Goal: Check status: Check status

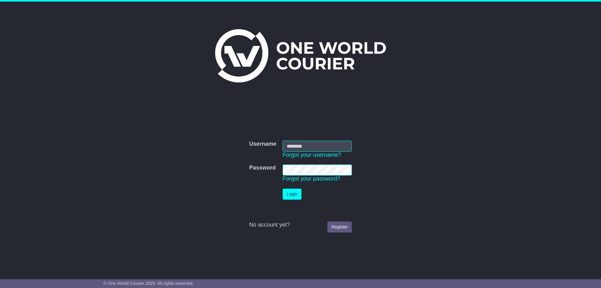
type input "**********"
click at [293, 195] on button "Login" at bounding box center [292, 193] width 19 height 11
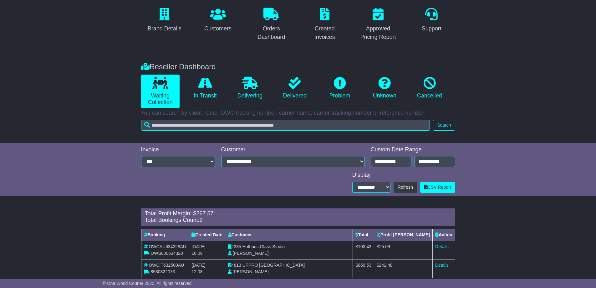
scroll to position [66, 0]
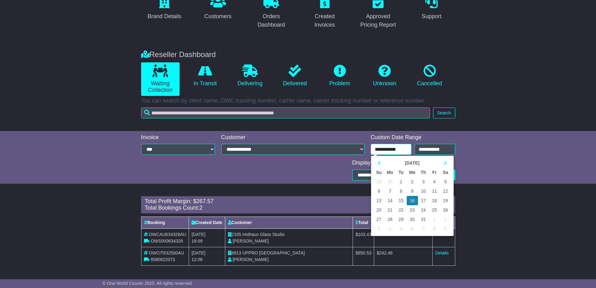
click at [386, 148] on input "**********" at bounding box center [391, 149] width 41 height 11
click at [389, 201] on td "14" at bounding box center [390, 200] width 11 height 9
type input "**********"
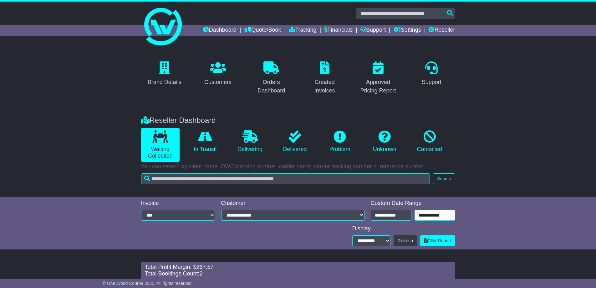
click at [435, 215] on input "**********" at bounding box center [435, 214] width 41 height 11
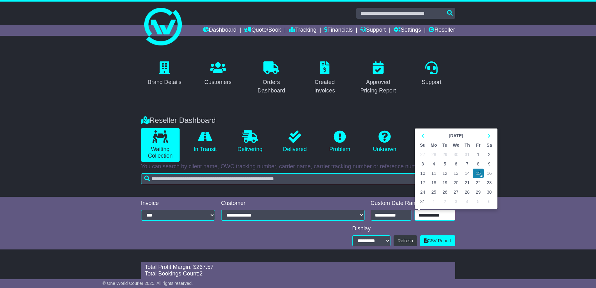
click at [467, 172] on td "14" at bounding box center [467, 172] width 11 height 9
type input "**********"
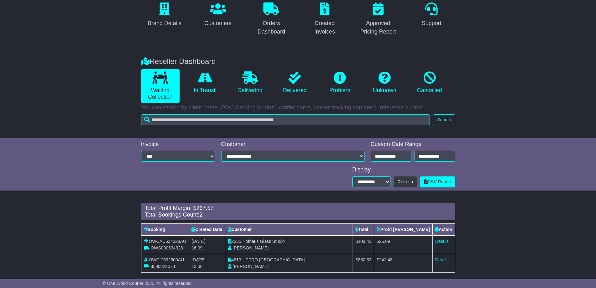
scroll to position [66, 0]
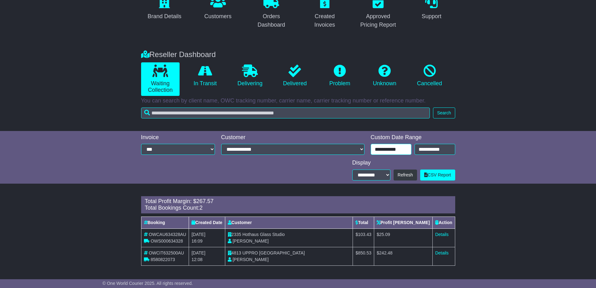
click at [389, 150] on input "**********" at bounding box center [391, 149] width 41 height 11
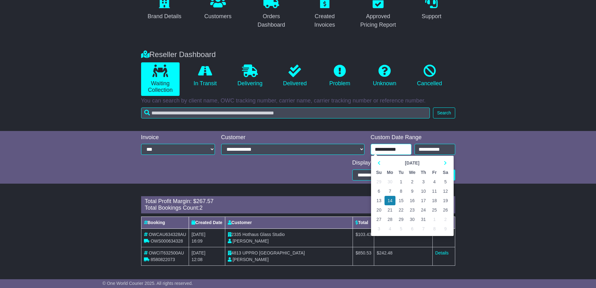
click at [380, 199] on td "13" at bounding box center [379, 200] width 11 height 9
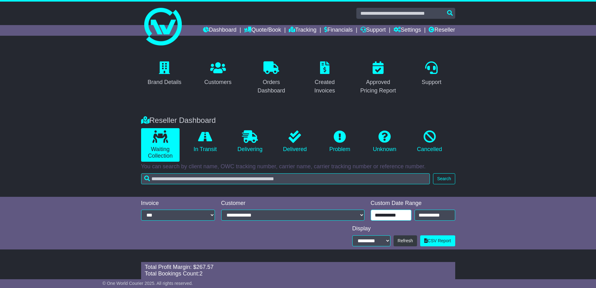
click at [403, 214] on input "**********" at bounding box center [391, 214] width 41 height 11
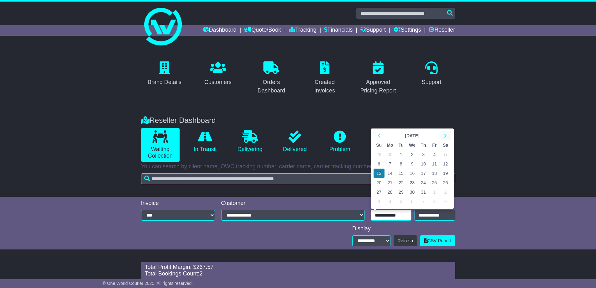
click at [445, 134] on icon at bounding box center [445, 135] width 3 height 4
click at [412, 172] on td "13" at bounding box center [412, 172] width 11 height 9
type input "**********"
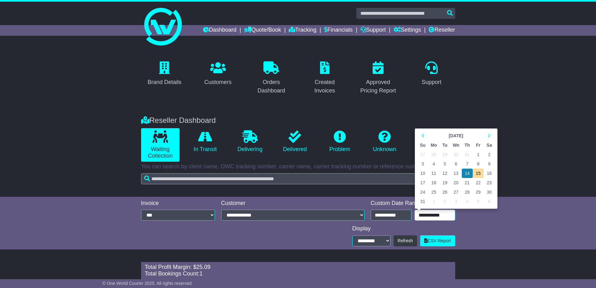
click at [429, 213] on input "**********" at bounding box center [435, 214] width 41 height 11
click at [457, 174] on td "13" at bounding box center [456, 172] width 11 height 9
type input "**********"
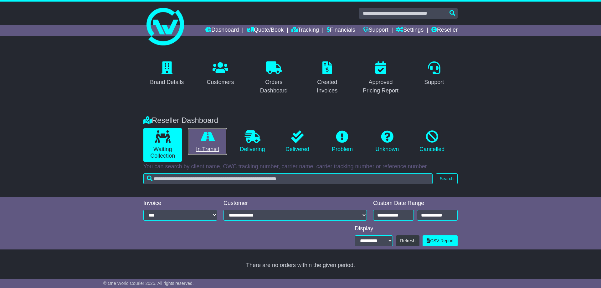
click at [211, 142] on icon at bounding box center [208, 136] width 14 height 13
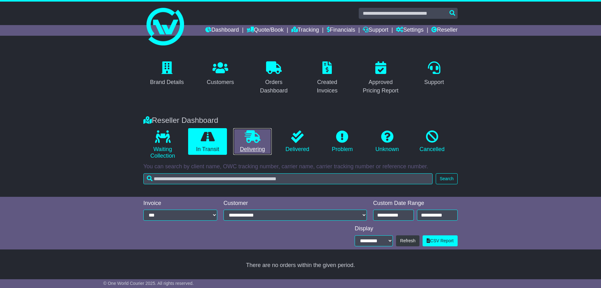
click at [250, 143] on link "Delivering" at bounding box center [252, 141] width 38 height 27
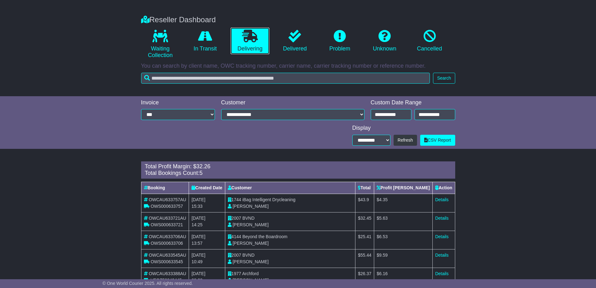
scroll to position [121, 0]
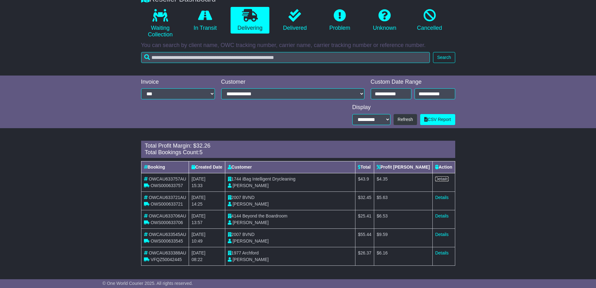
click at [440, 177] on link "Details" at bounding box center [441, 178] width 13 height 5
click at [442, 196] on link "Details" at bounding box center [441, 197] width 13 height 5
click at [442, 215] on link "Details" at bounding box center [441, 215] width 13 height 5
click at [443, 233] on link "Details" at bounding box center [441, 234] width 13 height 5
click at [442, 251] on link "Details" at bounding box center [441, 252] width 13 height 5
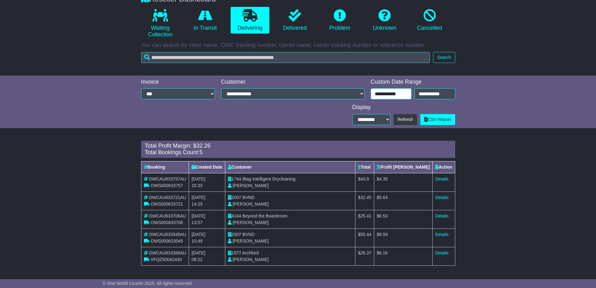
click at [383, 95] on input "**********" at bounding box center [391, 93] width 41 height 11
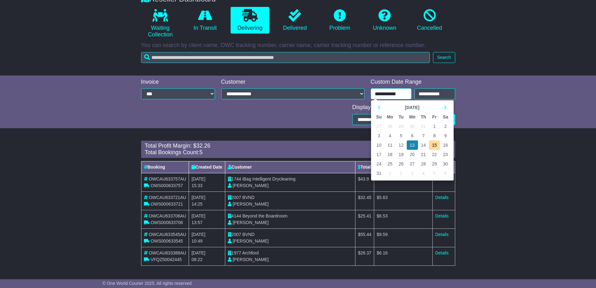
click at [400, 146] on td "12" at bounding box center [401, 144] width 11 height 9
type input "**********"
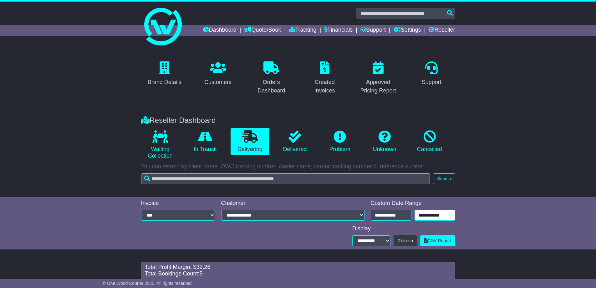
click at [428, 214] on input "**********" at bounding box center [435, 214] width 41 height 11
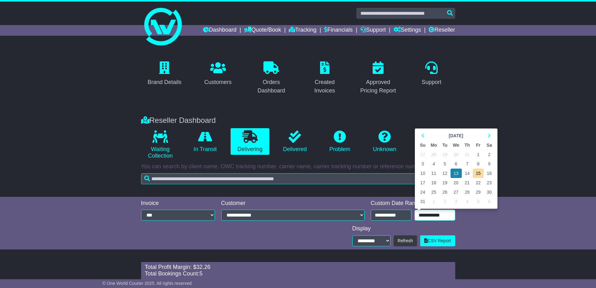
click at [445, 172] on td "12" at bounding box center [444, 172] width 11 height 9
type input "**********"
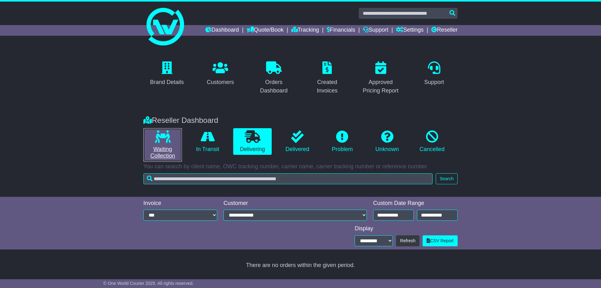
click at [151, 143] on link "Waiting Collection" at bounding box center [162, 144] width 38 height 33
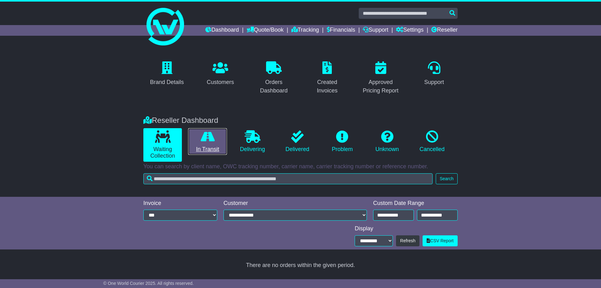
click at [204, 141] on icon at bounding box center [208, 136] width 14 height 13
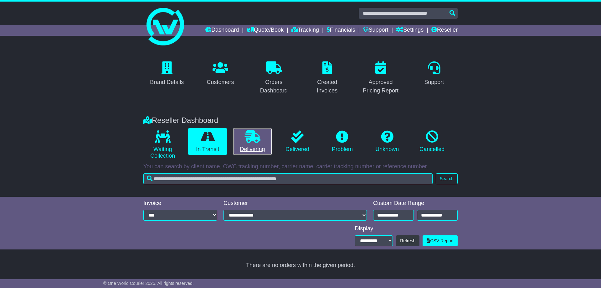
click at [253, 146] on link "Delivering" at bounding box center [252, 141] width 38 height 27
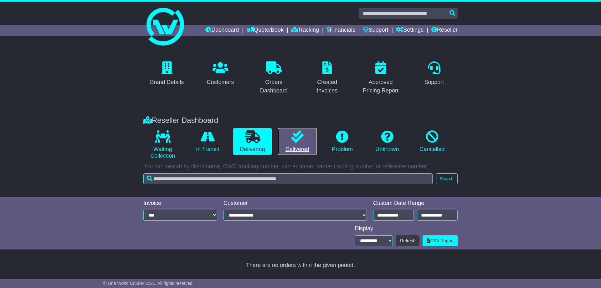
click at [307, 145] on link "Delivered" at bounding box center [297, 141] width 38 height 27
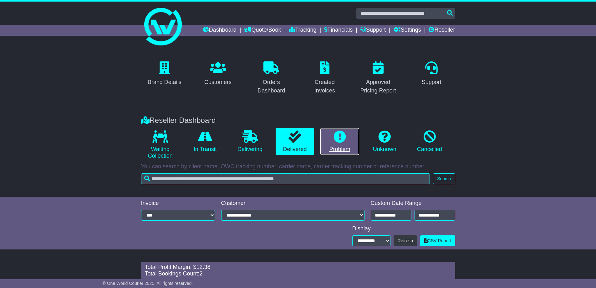
click at [332, 144] on link "Problem" at bounding box center [340, 141] width 38 height 27
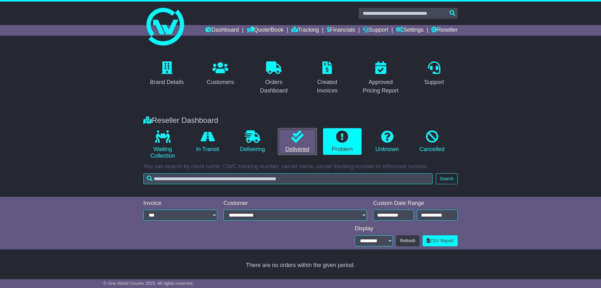
click at [303, 146] on link "Delivered" at bounding box center [297, 141] width 38 height 27
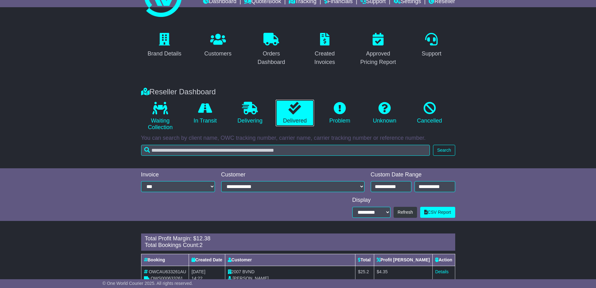
scroll to position [66, 0]
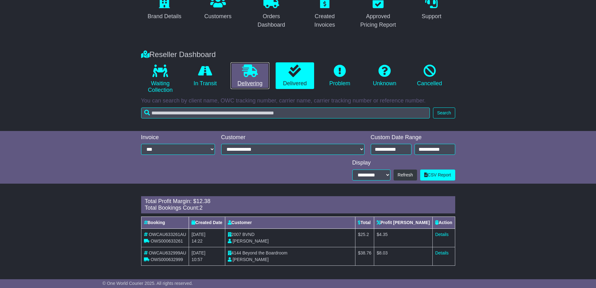
click at [257, 81] on link "Delivering" at bounding box center [250, 75] width 38 height 27
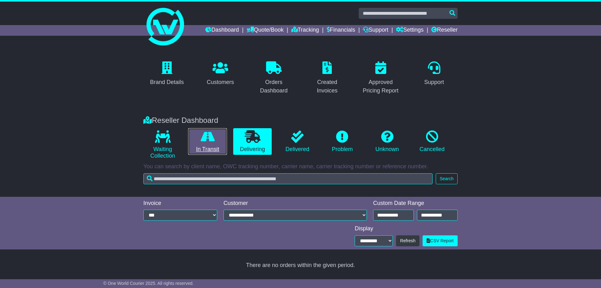
click at [204, 145] on link "In Transit" at bounding box center [207, 141] width 38 height 27
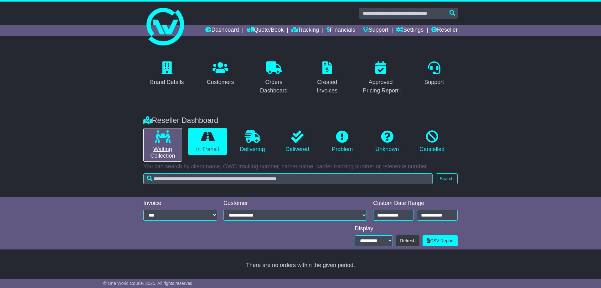
click at [160, 146] on link "Waiting Collection" at bounding box center [162, 144] width 38 height 33
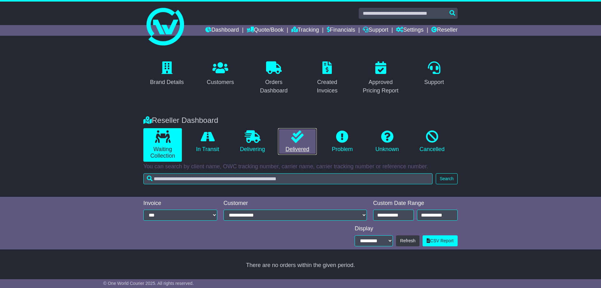
click at [301, 151] on link "Delivered" at bounding box center [297, 141] width 38 height 27
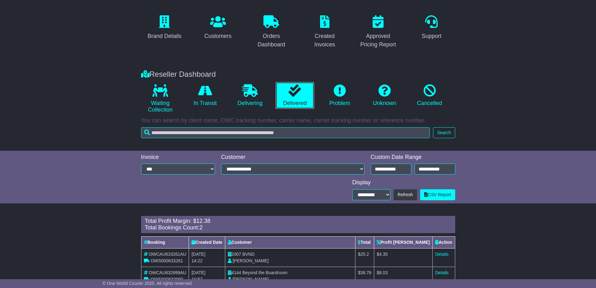
scroll to position [66, 0]
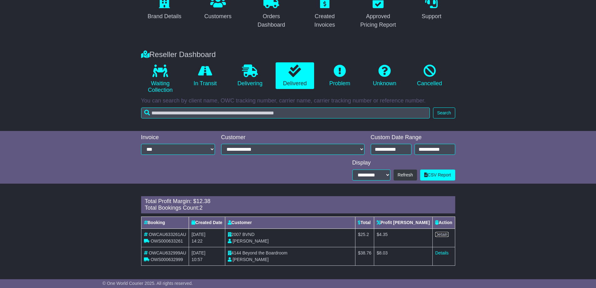
click at [440, 235] on link "Details" at bounding box center [441, 234] width 13 height 5
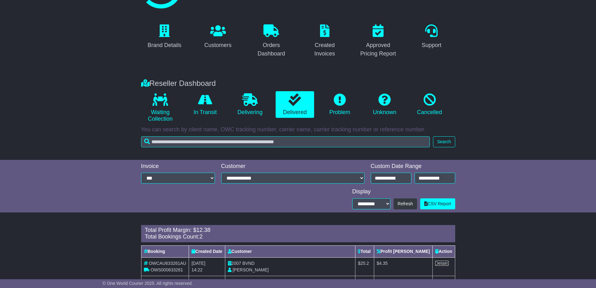
scroll to position [0, 0]
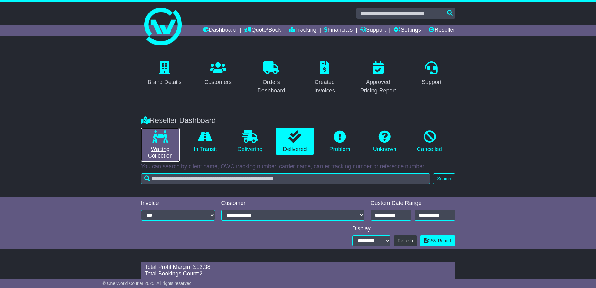
click at [166, 149] on link "Waiting Collection" at bounding box center [160, 144] width 38 height 33
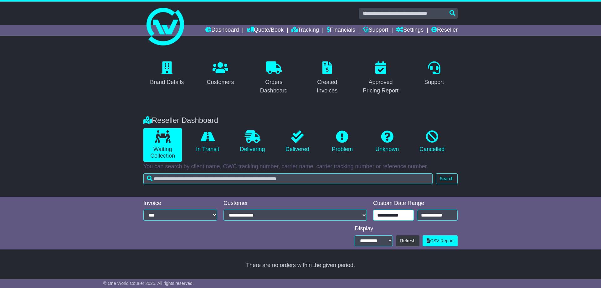
click at [389, 214] on input "**********" at bounding box center [393, 214] width 41 height 11
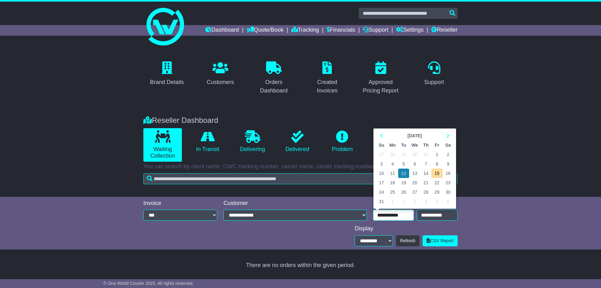
click at [428, 173] on td "14" at bounding box center [425, 172] width 11 height 9
type input "**********"
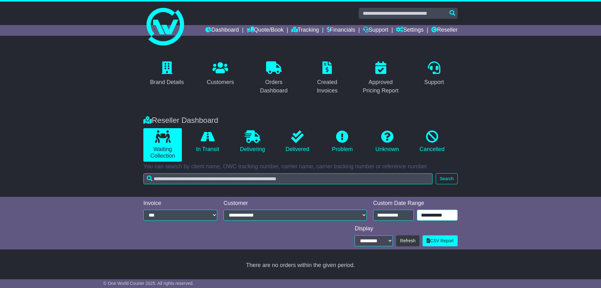
click at [438, 213] on input "**********" at bounding box center [437, 214] width 41 height 11
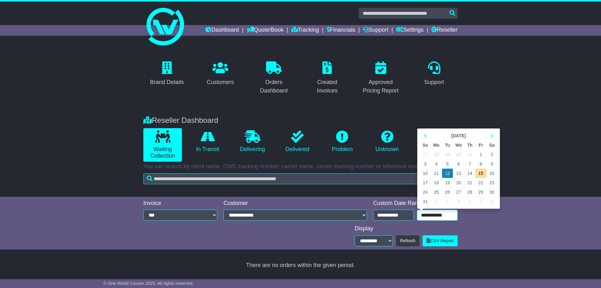
click at [469, 174] on td "14" at bounding box center [469, 172] width 11 height 9
type input "**********"
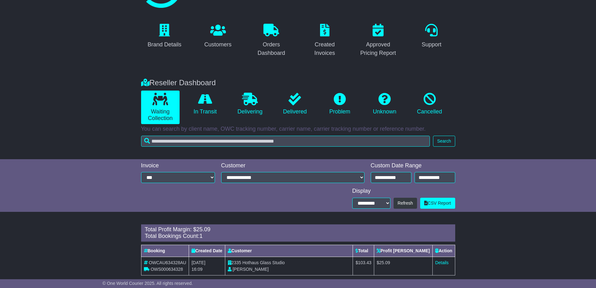
scroll to position [47, 0]
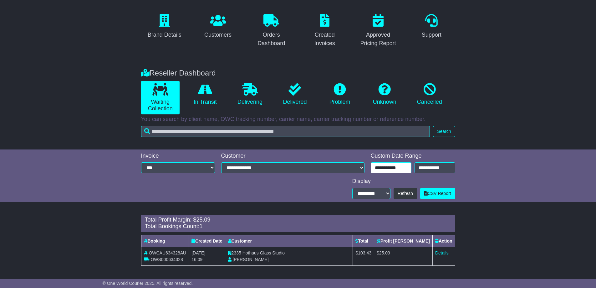
click at [391, 170] on input "**********" at bounding box center [391, 167] width 41 height 11
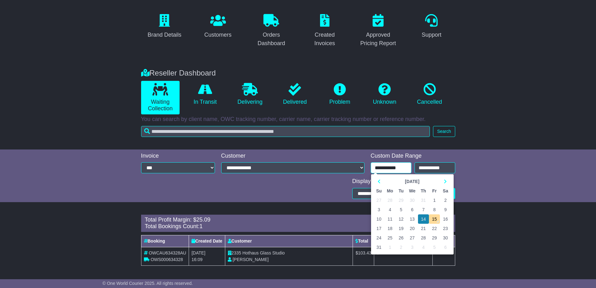
click at [434, 200] on td "1" at bounding box center [434, 199] width 11 height 9
type input "**********"
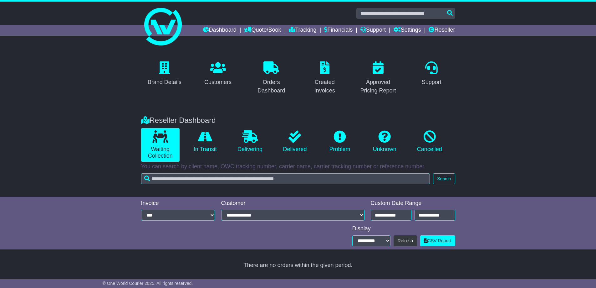
scroll to position [0, 0]
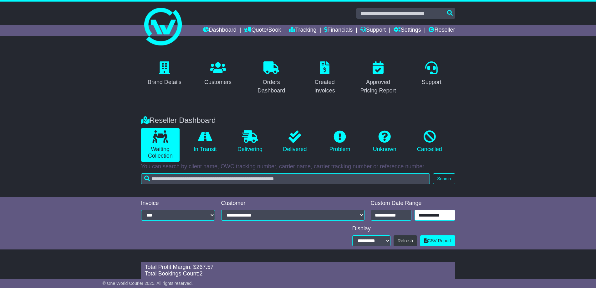
click at [432, 214] on input "**********" at bounding box center [435, 214] width 41 height 11
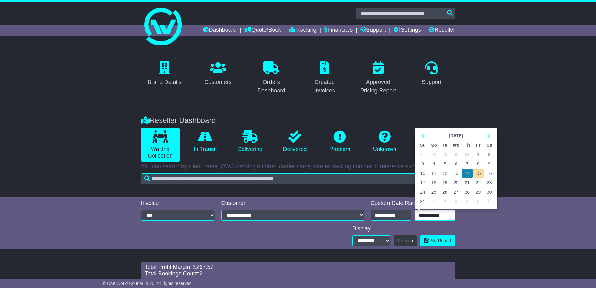
click at [480, 155] on td "1" at bounding box center [478, 154] width 11 height 9
type input "**********"
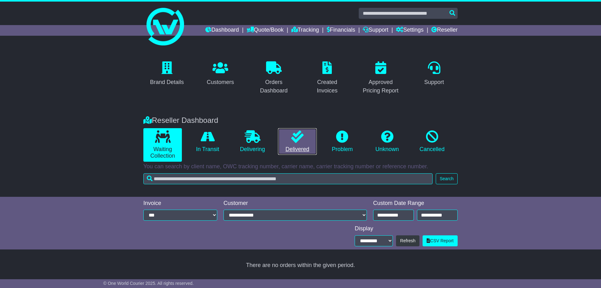
click at [306, 149] on link "Delivered" at bounding box center [297, 141] width 38 height 27
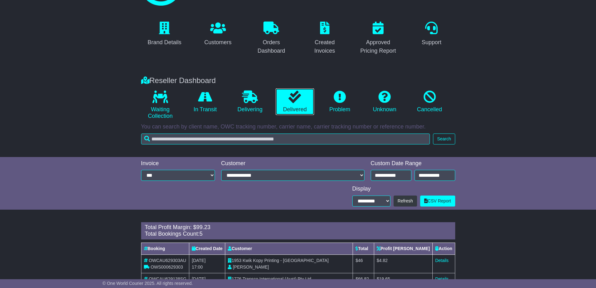
scroll to position [121, 0]
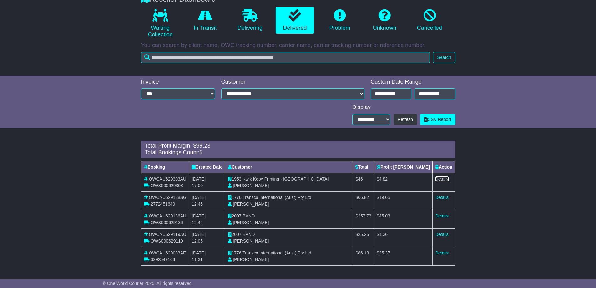
click at [447, 179] on link "Details" at bounding box center [441, 178] width 13 height 5
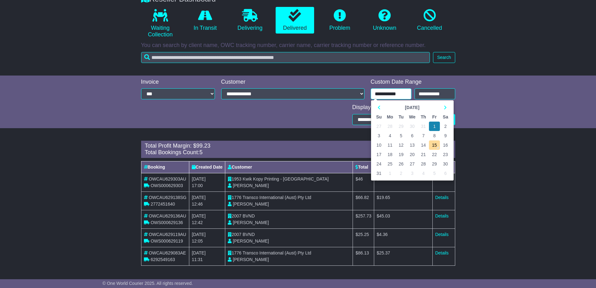
click at [381, 93] on input "**********" at bounding box center [391, 93] width 41 height 11
click at [411, 143] on td "13" at bounding box center [412, 144] width 11 height 9
type input "**********"
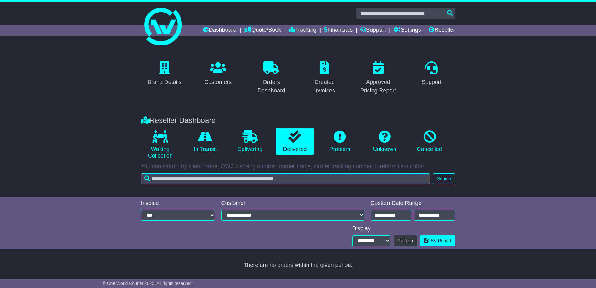
scroll to position [0, 0]
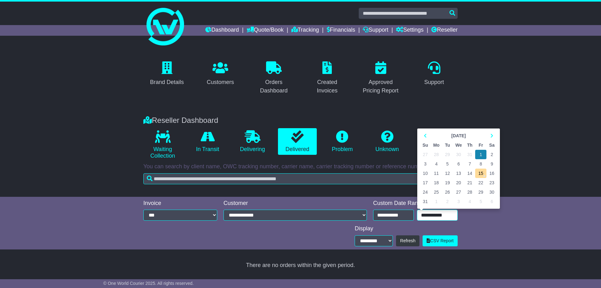
click at [441, 213] on input "**********" at bounding box center [437, 214] width 41 height 11
click at [459, 172] on td "13" at bounding box center [458, 172] width 11 height 9
type input "**********"
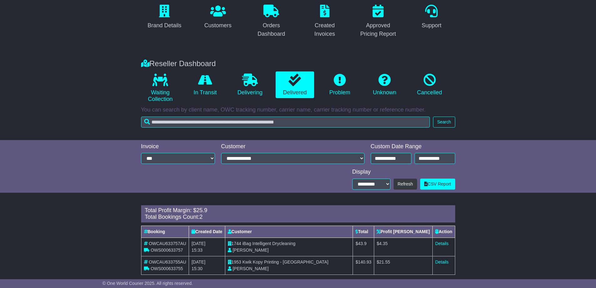
scroll to position [66, 0]
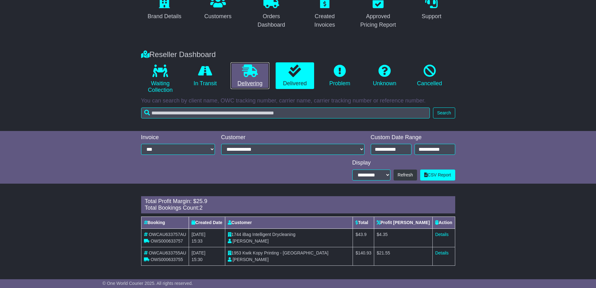
click at [248, 85] on link "Delivering" at bounding box center [250, 75] width 38 height 27
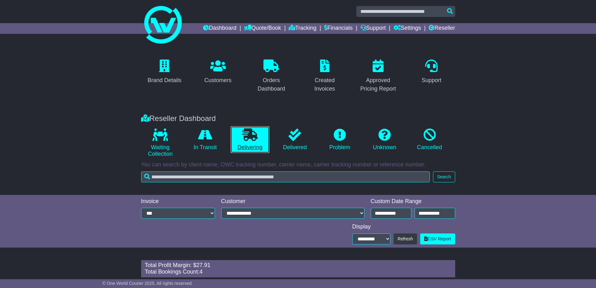
scroll to position [94, 0]
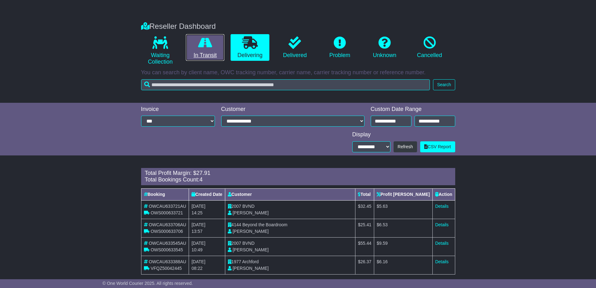
click at [205, 49] on link "In Transit" at bounding box center [205, 47] width 38 height 27
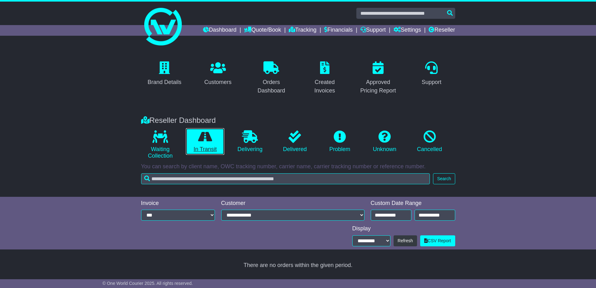
scroll to position [0, 0]
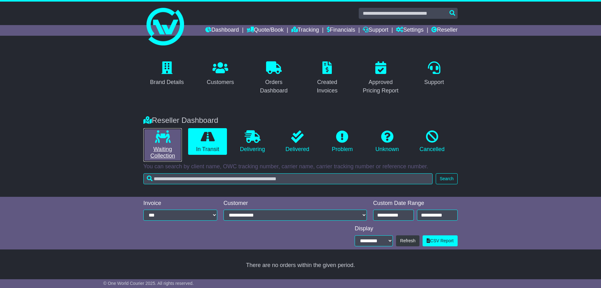
click at [167, 144] on link "Waiting Collection" at bounding box center [162, 144] width 38 height 33
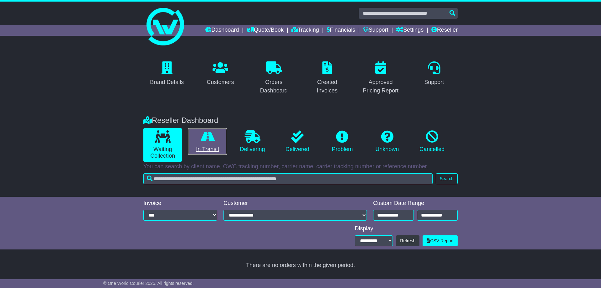
click at [210, 148] on link "In Transit" at bounding box center [207, 141] width 38 height 27
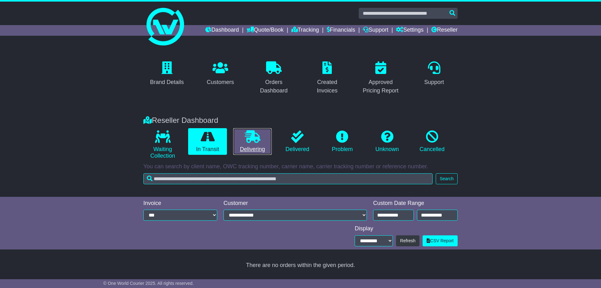
click at [259, 143] on link "Delivering" at bounding box center [252, 141] width 38 height 27
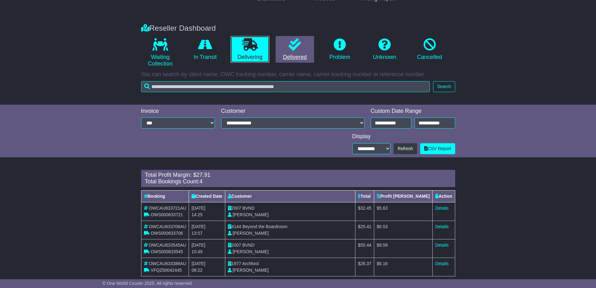
scroll to position [103, 0]
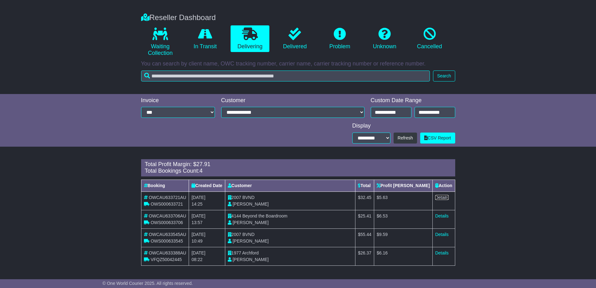
click at [439, 196] on link "Details" at bounding box center [441, 197] width 13 height 5
click at [442, 216] on link "Details" at bounding box center [441, 215] width 13 height 5
click at [443, 234] on link "Details" at bounding box center [441, 234] width 13 height 5
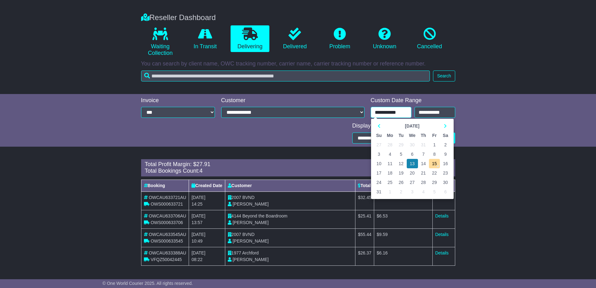
click at [388, 108] on input "**********" at bounding box center [391, 112] width 41 height 11
click at [401, 162] on td "12" at bounding box center [401, 163] width 11 height 9
type input "**********"
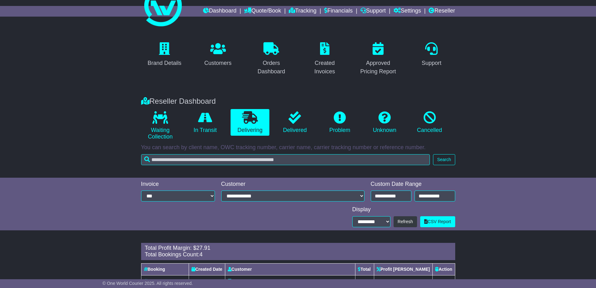
scroll to position [63, 0]
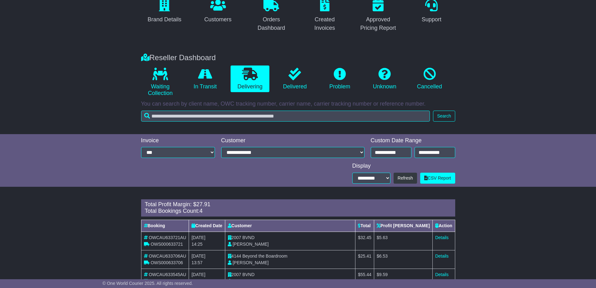
click at [429, 143] on div "Custom Date Range" at bounding box center [413, 140] width 85 height 7
click at [427, 150] on input "**********" at bounding box center [435, 152] width 41 height 11
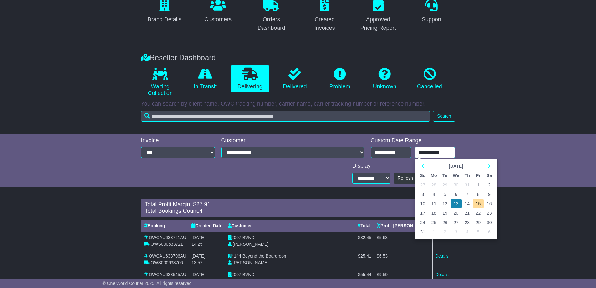
click at [445, 202] on td "12" at bounding box center [444, 203] width 11 height 9
type input "**********"
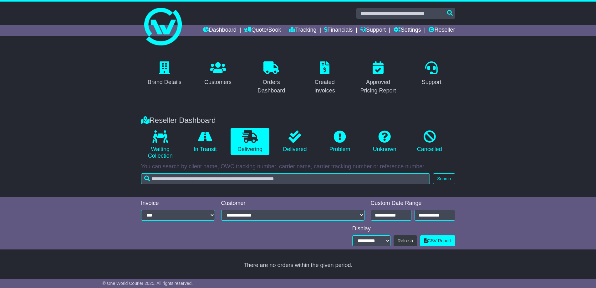
scroll to position [0, 0]
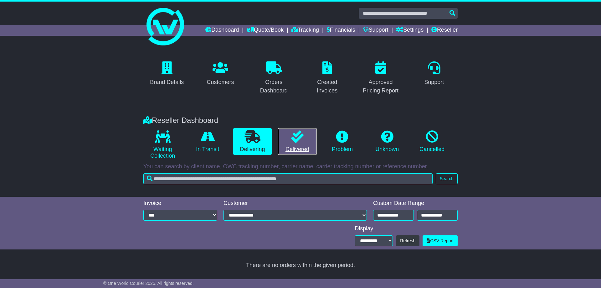
click at [296, 151] on link "Delivered" at bounding box center [297, 141] width 38 height 27
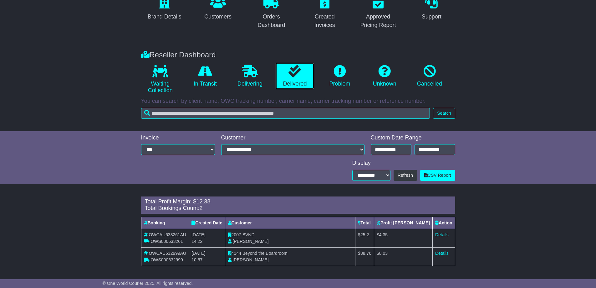
scroll to position [66, 0]
click at [439, 232] on link "Details" at bounding box center [441, 234] width 13 height 5
click at [440, 252] on link "Details" at bounding box center [441, 252] width 13 height 5
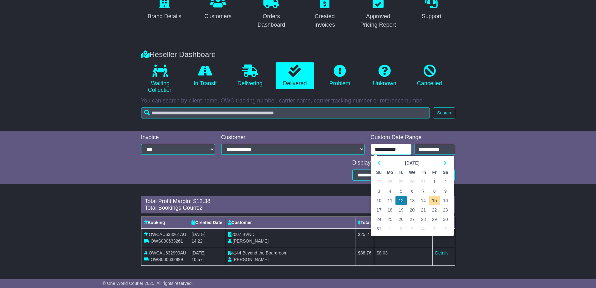
click at [390, 149] on input "**********" at bounding box center [391, 149] width 41 height 11
click at [411, 200] on td "13" at bounding box center [412, 200] width 11 height 9
type input "**********"
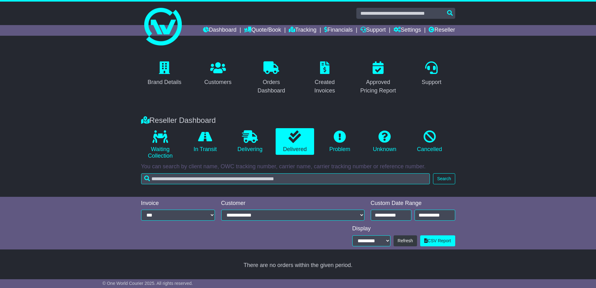
scroll to position [0, 0]
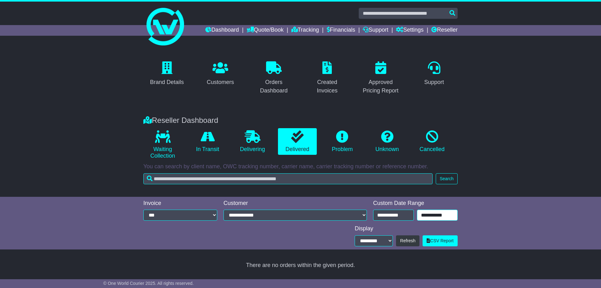
click at [433, 215] on input "**********" at bounding box center [437, 214] width 41 height 11
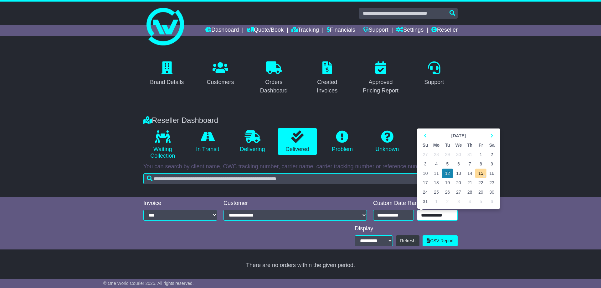
click at [459, 173] on td "13" at bounding box center [458, 172] width 11 height 9
type input "**********"
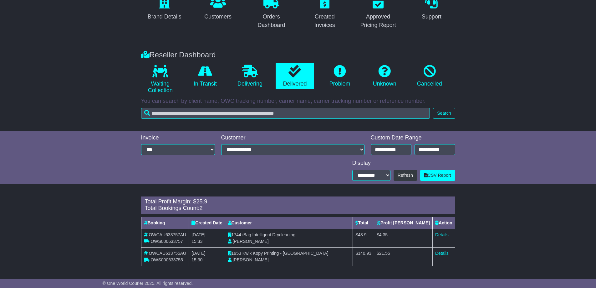
scroll to position [66, 0]
click at [253, 80] on link "Delivering" at bounding box center [250, 75] width 38 height 27
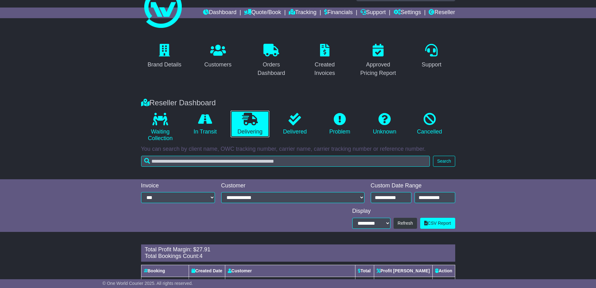
scroll to position [103, 0]
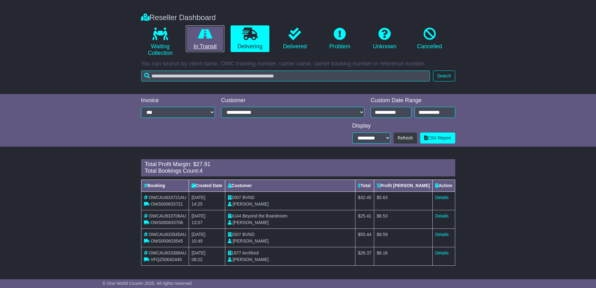
click at [206, 47] on link "In Transit" at bounding box center [205, 38] width 38 height 27
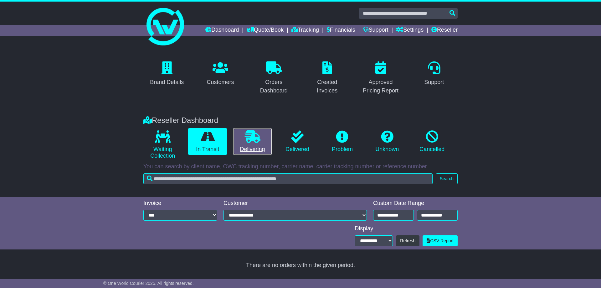
click at [257, 151] on link "Delivering" at bounding box center [252, 141] width 38 height 27
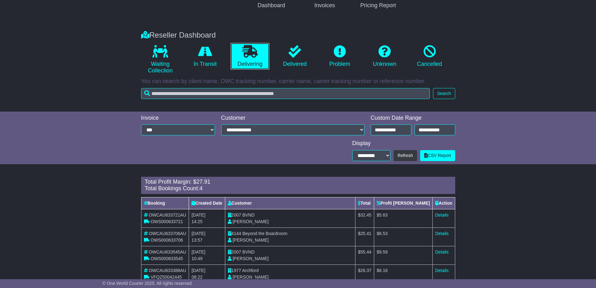
scroll to position [103, 0]
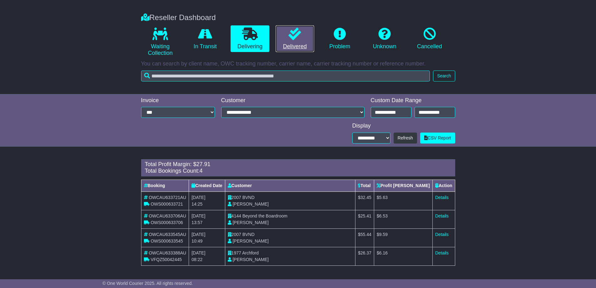
click at [298, 46] on link "Delivered" at bounding box center [295, 38] width 38 height 27
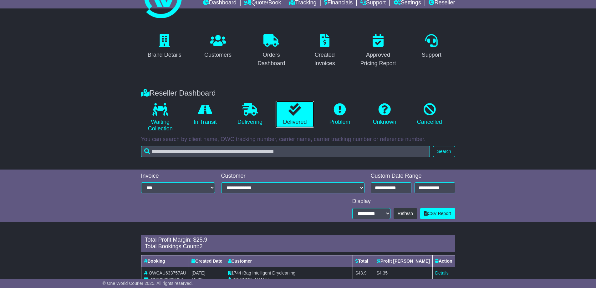
scroll to position [66, 0]
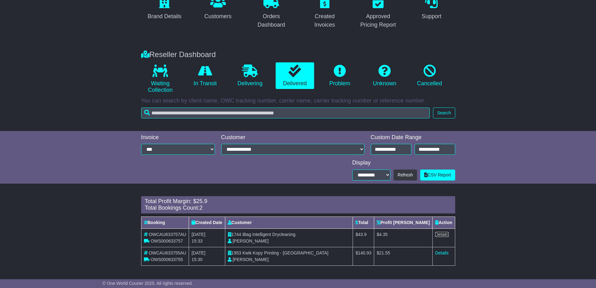
click at [440, 234] on link "Details" at bounding box center [441, 234] width 13 height 5
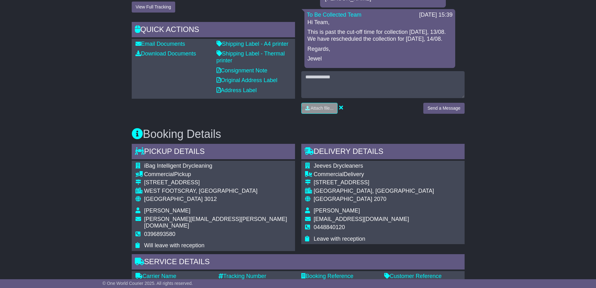
scroll to position [219, 0]
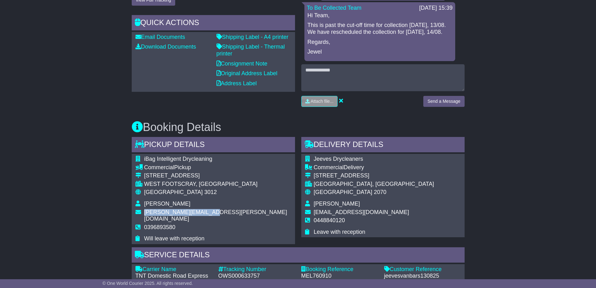
drag, startPoint x: 145, startPoint y: 211, endPoint x: 207, endPoint y: 211, distance: 62.6
click at [207, 211] on td "aaron.pino@ibag.com.au" at bounding box center [217, 216] width 147 height 15
copy span "aaron.pino@ibag.com.au"
drag, startPoint x: 144, startPoint y: 160, endPoint x: 212, endPoint y: 159, distance: 67.6
click at [212, 159] on span "iBag Intelligent Drycleaning" at bounding box center [178, 159] width 68 height 6
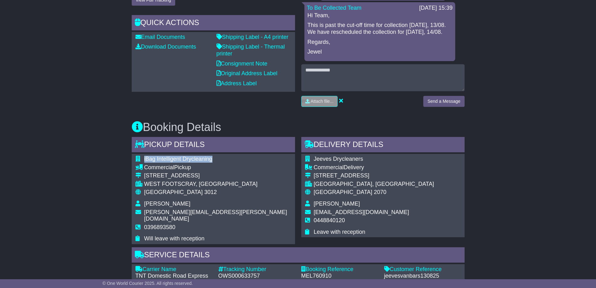
copy span "iBag Intelligent Drycleaning"
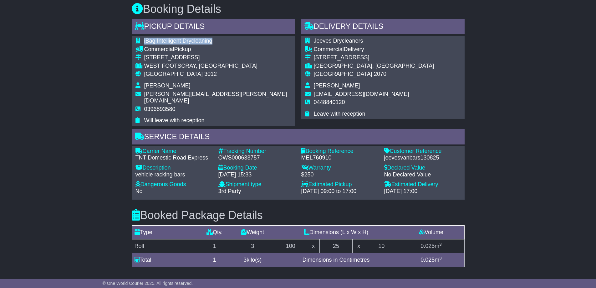
scroll to position [336, 0]
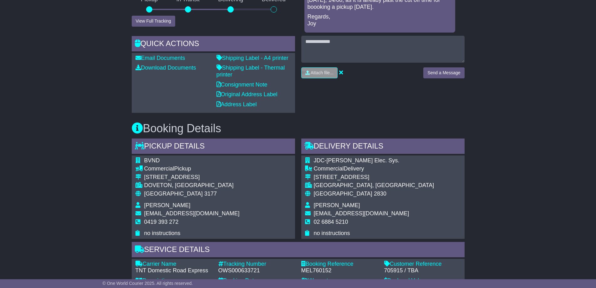
scroll to position [219, 0]
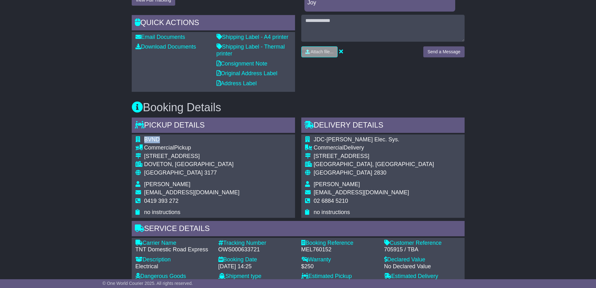
drag, startPoint x: 144, startPoint y: 139, endPoint x: 159, endPoint y: 139, distance: 14.7
click at [159, 139] on span "BVND" at bounding box center [152, 139] width 16 height 6
copy span "BVND"
click at [253, 147] on div "BVND Commercial Pickup [STREET_ADDRESS] [GEOGRAPHIC_DATA], [GEOGRAPHIC_DATA] Au…" at bounding box center [213, 175] width 163 height 83
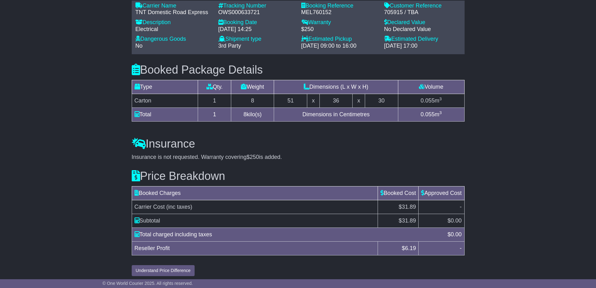
scroll to position [460, 0]
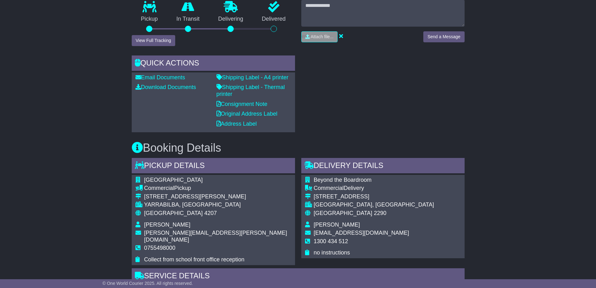
scroll to position [188, 0]
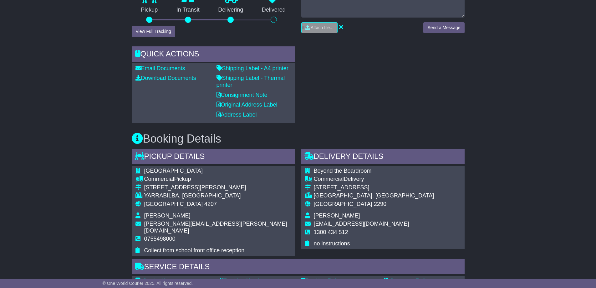
drag, startPoint x: 144, startPoint y: 170, endPoint x: 209, endPoint y: 172, distance: 65.2
click at [209, 172] on td "St Clare's Primary School" at bounding box center [217, 171] width 147 height 8
copy span "St Clare's Primary School"
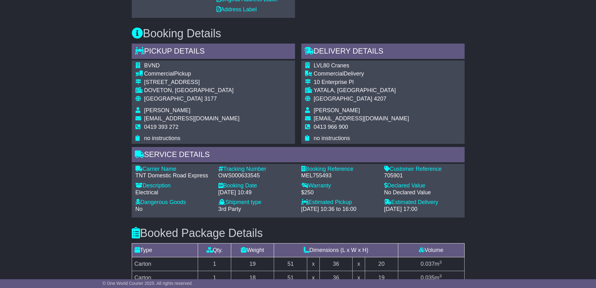
scroll to position [286, 0]
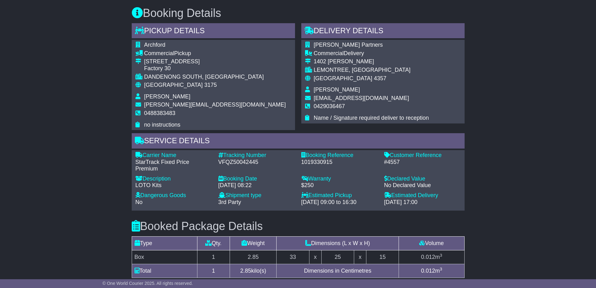
scroll to position [315, 0]
drag, startPoint x: 145, startPoint y: 45, endPoint x: 173, endPoint y: 45, distance: 28.5
click at [173, 45] on td "Archford" at bounding box center [215, 46] width 142 height 8
copy span "Archford"
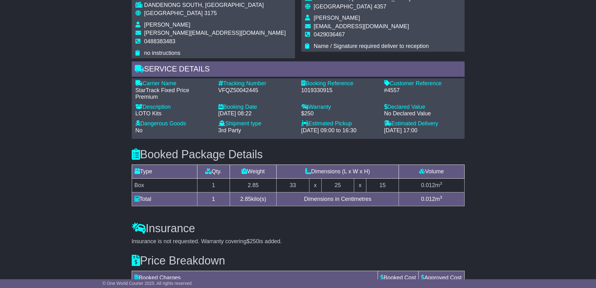
scroll to position [378, 0]
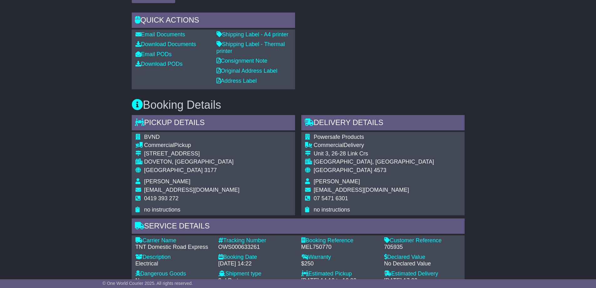
scroll to position [282, 0]
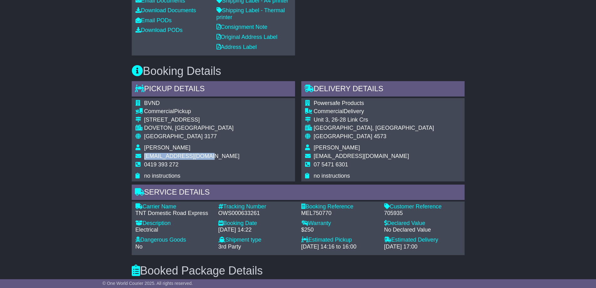
drag, startPoint x: 142, startPoint y: 155, endPoint x: 207, endPoint y: 156, distance: 64.5
click at [207, 156] on tr "[EMAIL_ADDRESS][DOMAIN_NAME]" at bounding box center [188, 157] width 104 height 8
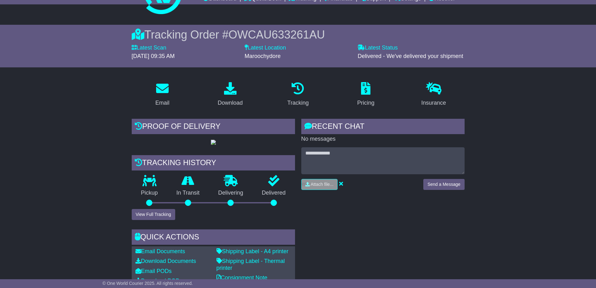
scroll to position [0, 0]
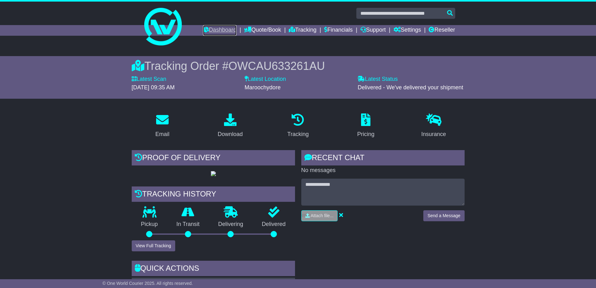
click at [218, 28] on link "Dashboard" at bounding box center [219, 30] width 33 height 11
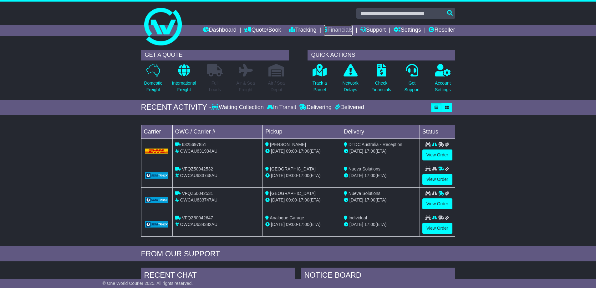
click at [330, 28] on link "Financials" at bounding box center [338, 30] width 28 height 11
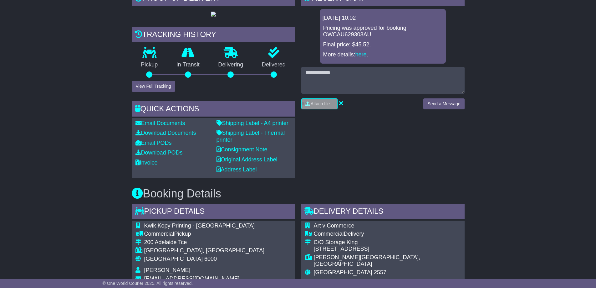
scroll to position [250, 0]
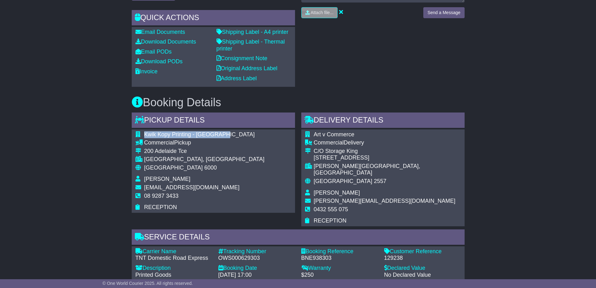
drag, startPoint x: 144, startPoint y: 134, endPoint x: 230, endPoint y: 134, distance: 86.4
click at [230, 134] on tr "Kwik Kopy Printing - Perth CBD" at bounding box center [200, 135] width 129 height 8
copy tr "Kwik Kopy Printing - Perth CBD"
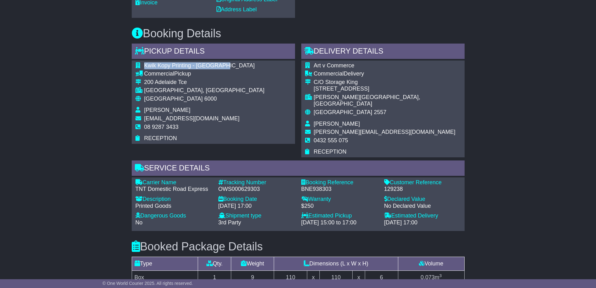
scroll to position [319, 0]
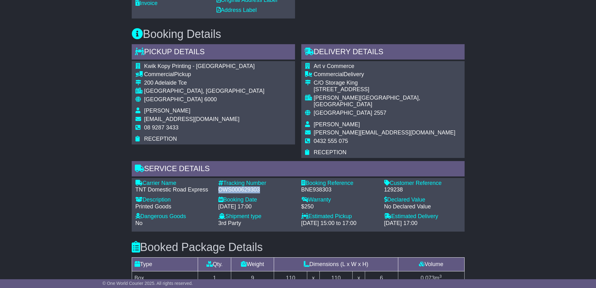
drag, startPoint x: 218, startPoint y: 181, endPoint x: 259, endPoint y: 180, distance: 41.0
click at [259, 186] on div "OWS000629303" at bounding box center [256, 189] width 77 height 7
copy div "OWS000629303"
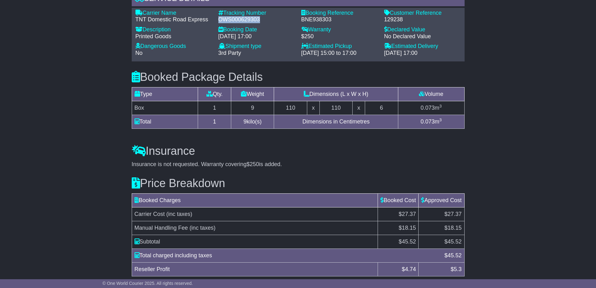
scroll to position [506, 0]
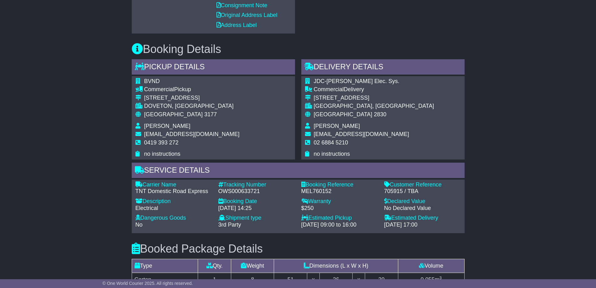
scroll to position [313, 0]
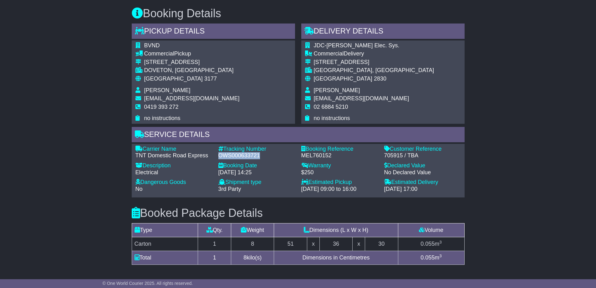
drag, startPoint x: 220, startPoint y: 156, endPoint x: 261, endPoint y: 155, distance: 41.0
click at [261, 155] on div "OWS000633721" at bounding box center [256, 155] width 77 height 7
copy div "OWS000633721"
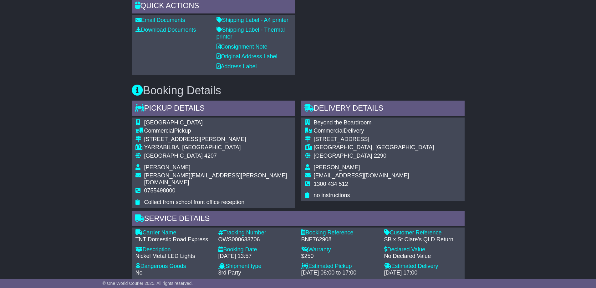
scroll to position [282, 0]
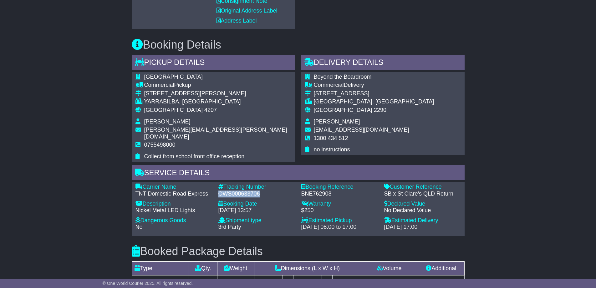
drag, startPoint x: 220, startPoint y: 186, endPoint x: 259, endPoint y: 184, distance: 39.5
click at [259, 190] on div "OWS000633706" at bounding box center [256, 193] width 77 height 7
copy div "OWS000633706"
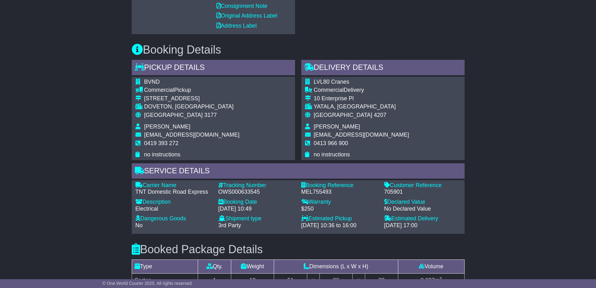
scroll to position [282, 0]
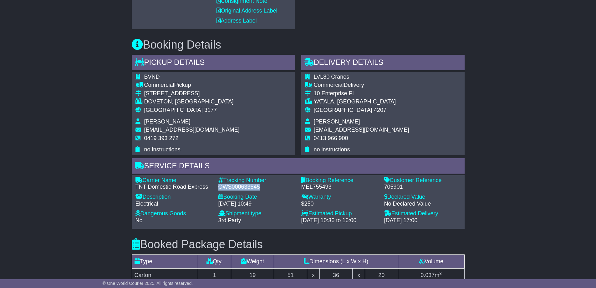
drag, startPoint x: 217, startPoint y: 185, endPoint x: 260, endPoint y: 187, distance: 43.2
click at [260, 187] on div "Tracking Number - OWS000633545" at bounding box center [256, 183] width 83 height 13
copy div "OWS000633545"
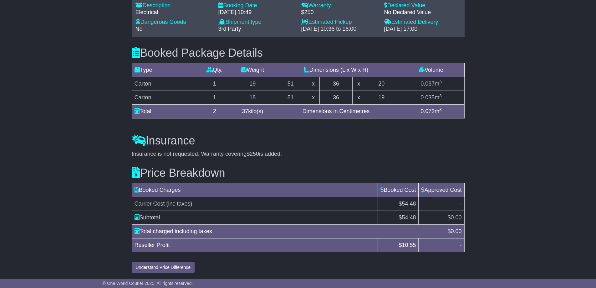
scroll to position [474, 0]
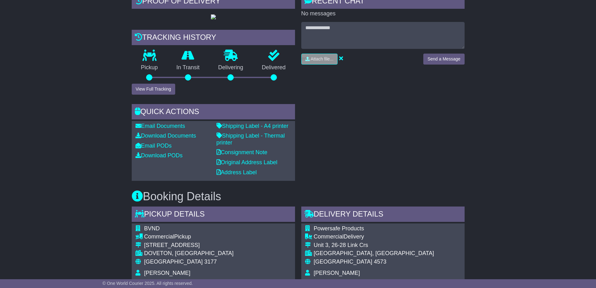
scroll to position [282, 0]
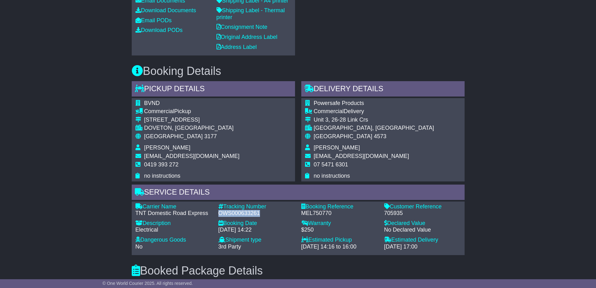
drag, startPoint x: 219, startPoint y: 211, endPoint x: 267, endPoint y: 214, distance: 48.3
click at [267, 214] on div "OWS000633261" at bounding box center [256, 213] width 77 height 7
copy div "OWS000633261"
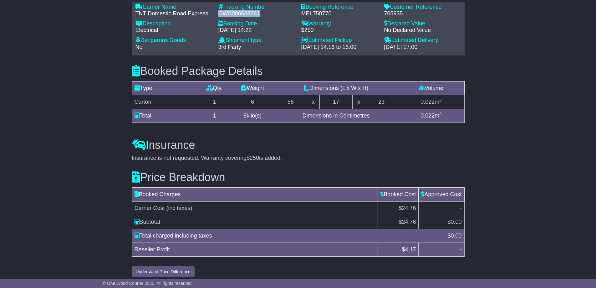
scroll to position [486, 0]
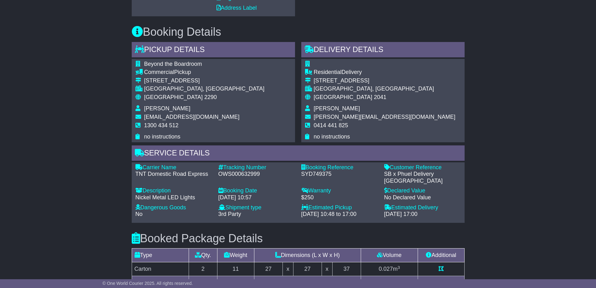
scroll to position [344, 0]
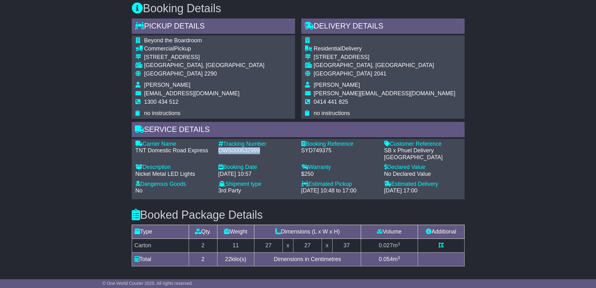
drag, startPoint x: 219, startPoint y: 150, endPoint x: 260, endPoint y: 150, distance: 41.0
click at [260, 150] on div "OWS000632999" at bounding box center [256, 150] width 77 height 7
copy div "OWS000632999"
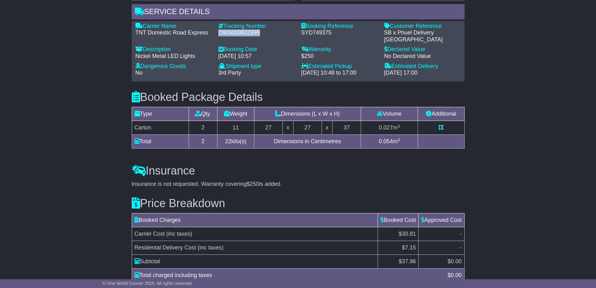
scroll to position [500, 0]
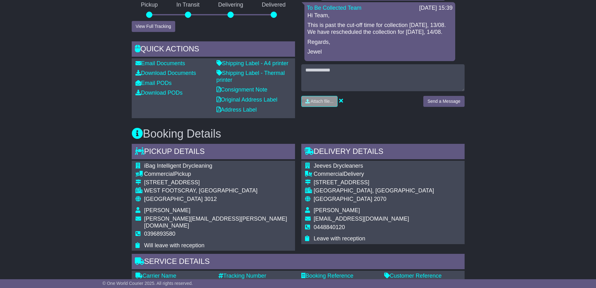
scroll to position [376, 0]
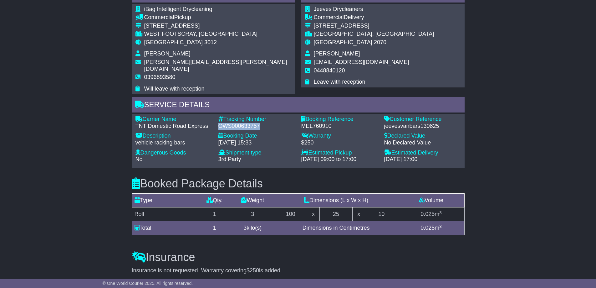
drag, startPoint x: 220, startPoint y: 119, endPoint x: 260, endPoint y: 117, distance: 40.7
click at [260, 123] on div "OWS000633757" at bounding box center [256, 126] width 77 height 7
copy div "OWS000633757"
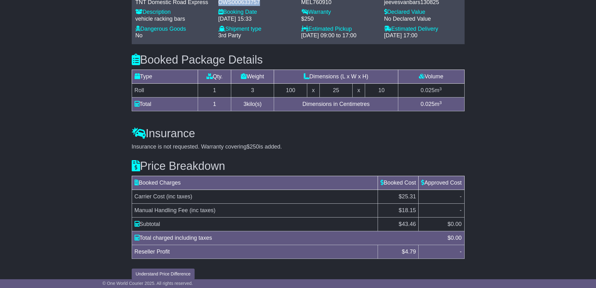
scroll to position [500, 0]
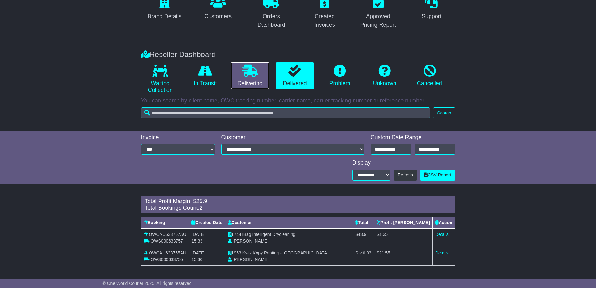
click at [252, 70] on icon at bounding box center [250, 70] width 16 height 13
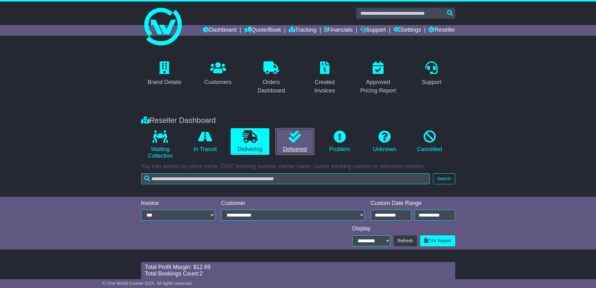
click at [296, 142] on icon at bounding box center [295, 136] width 13 height 13
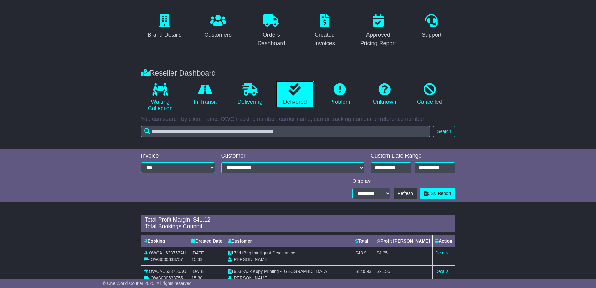
scroll to position [103, 0]
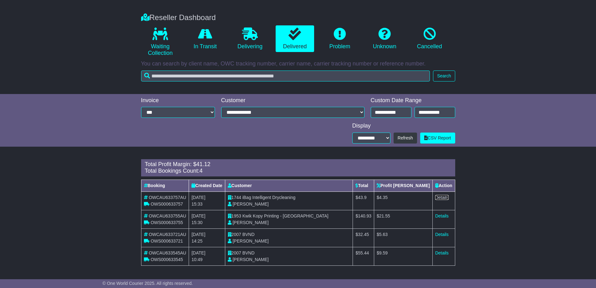
click at [443, 197] on link "Details" at bounding box center [441, 197] width 13 height 5
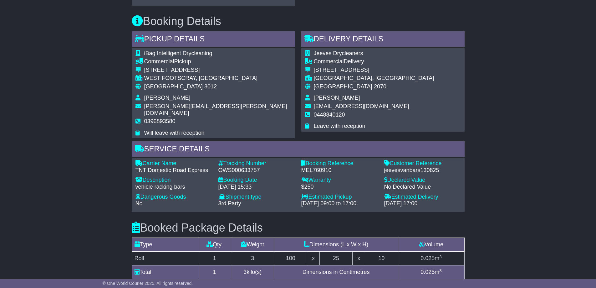
scroll to position [344, 0]
